Goal: Check status: Check status

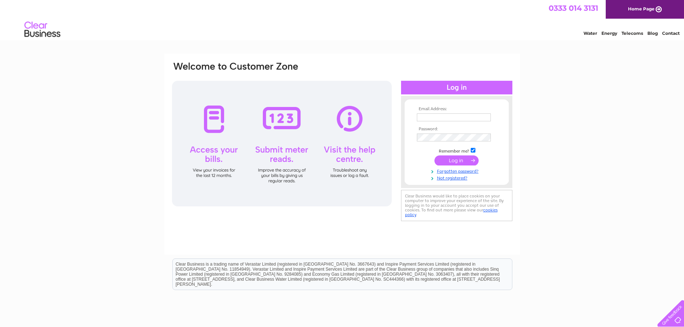
type input "accounts@blackberrieskids.com"
click at [470, 163] on input "submit" at bounding box center [457, 161] width 44 height 10
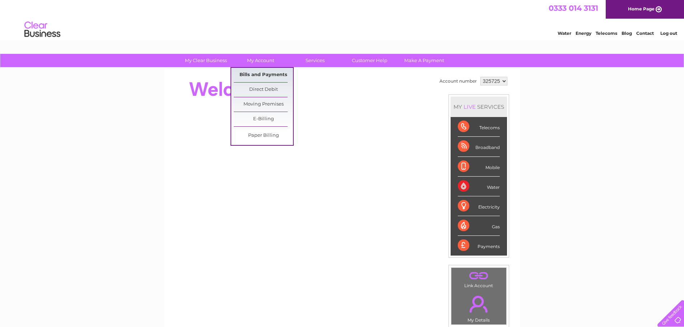
click at [259, 73] on link "Bills and Payments" at bounding box center [263, 75] width 59 height 14
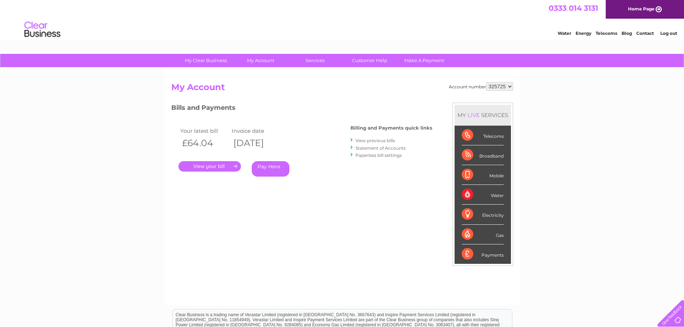
click at [207, 169] on link "." at bounding box center [210, 166] width 63 height 10
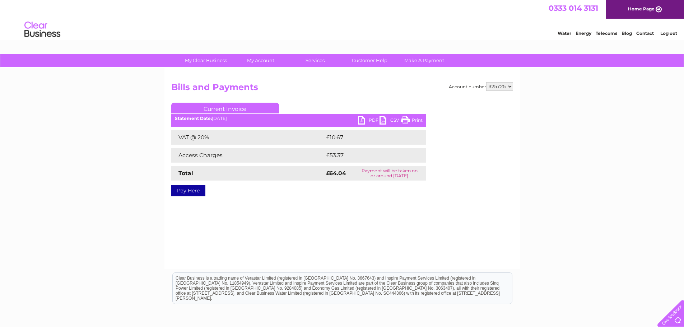
click at [357, 121] on div "Statement Date: [DATE]" at bounding box center [298, 118] width 255 height 5
click at [361, 119] on link "PDF" at bounding box center [369, 121] width 22 height 10
